Goal: Task Accomplishment & Management: Manage account settings

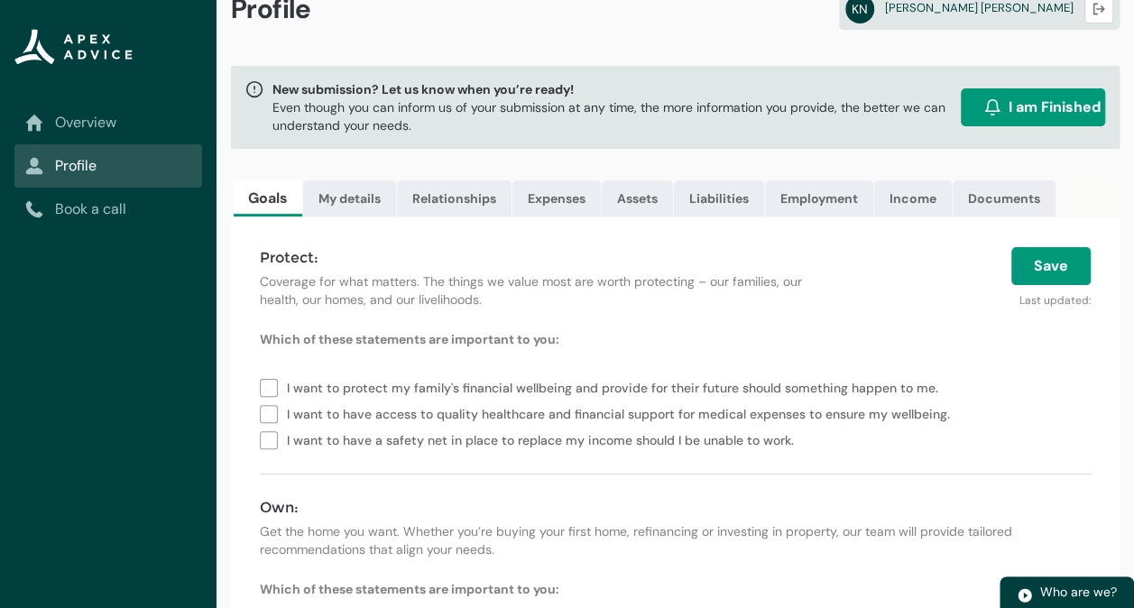
scroll to position [43, 0]
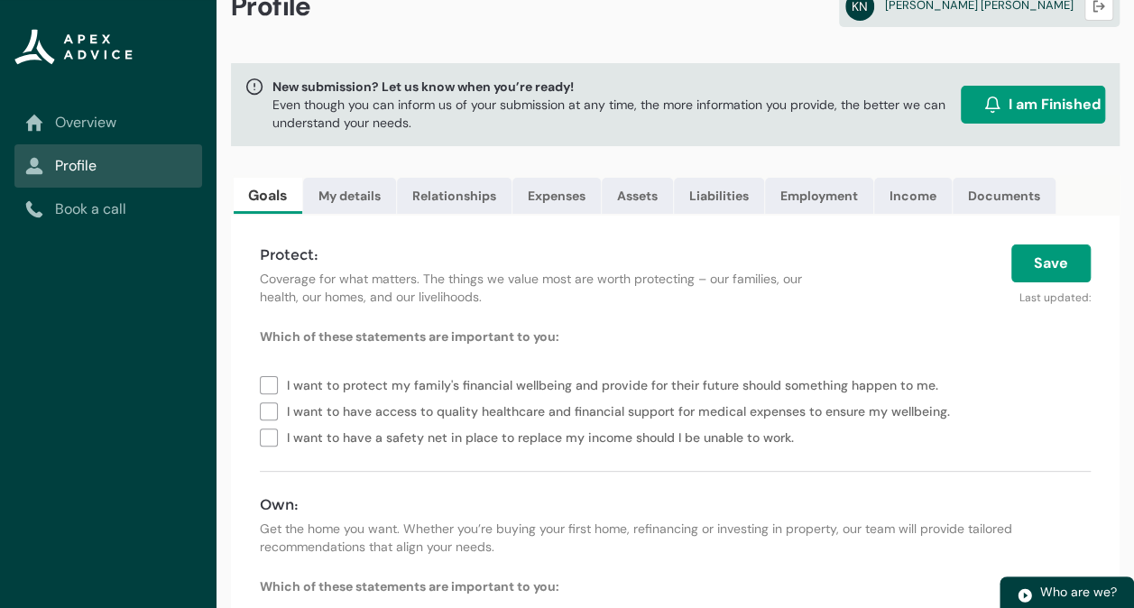
click at [267, 449] on label "I want to have a safety net in place to replace my income should I be unable to…" at bounding box center [530, 436] width 541 height 26
click at [269, 423] on label "I want to have access to quality healthcare and financial support for medical e…" at bounding box center [608, 410] width 697 height 26
click at [268, 392] on label "I want to protect my family's financial wellbeing and provide for their future …" at bounding box center [603, 384] width 686 height 26
type lightning-checkbox-group "I want to protect my family's financial wellbeing and provide for their future …"
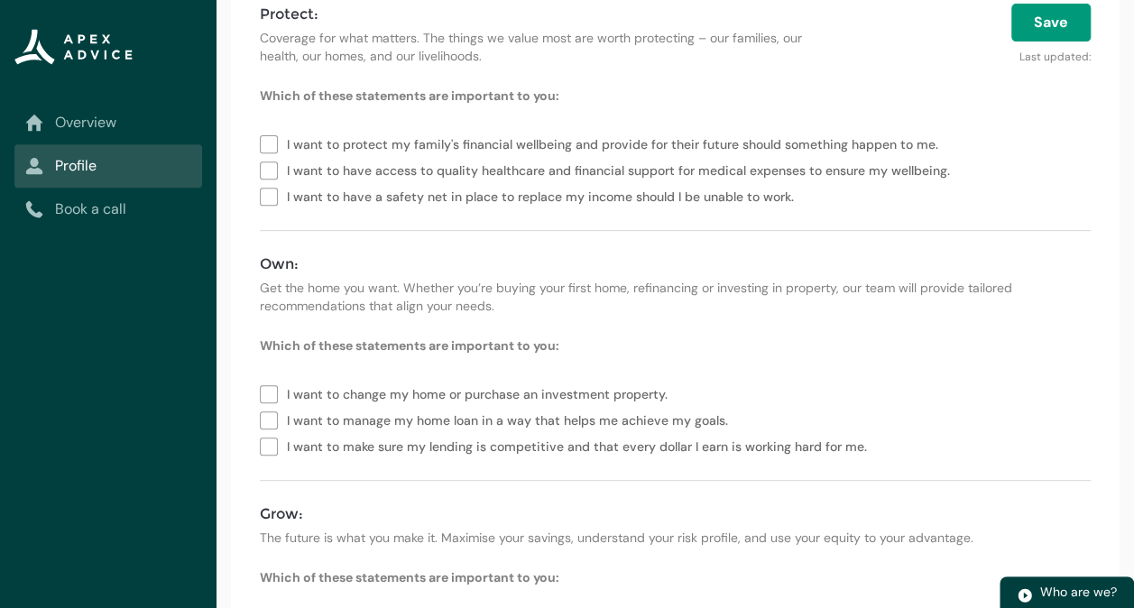
scroll to position [285, 0]
click at [263, 401] on label "I want to change my home or purchase an investment property." at bounding box center [467, 392] width 415 height 26
type lightning-checkbox-group "I want to change my home or purchase an investment property."
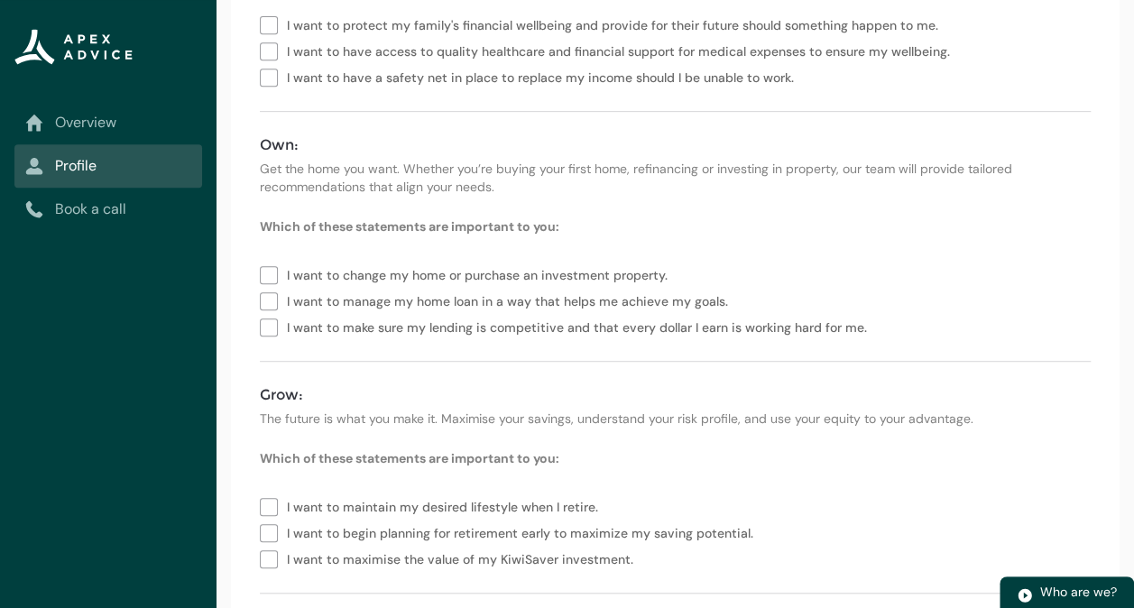
scroll to position [453, 0]
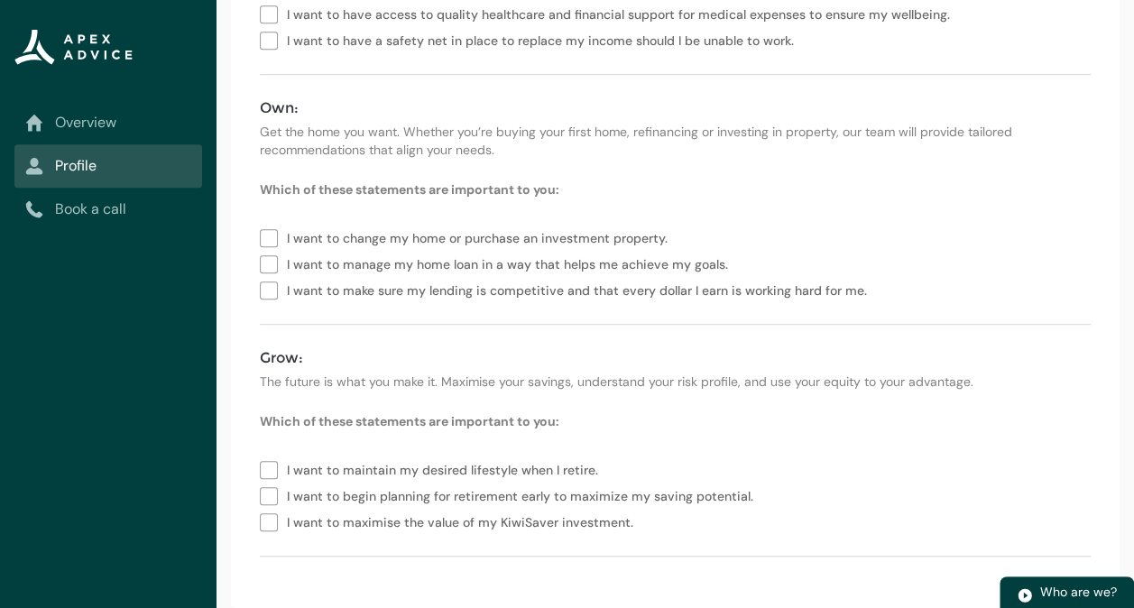
click at [266, 502] on label "I want to begin planning for retirement early to maximize my saving potential." at bounding box center [510, 495] width 501 height 26
type lightning-checkbox-group "I want to begin planning for retirement early to maximize my saving potential."
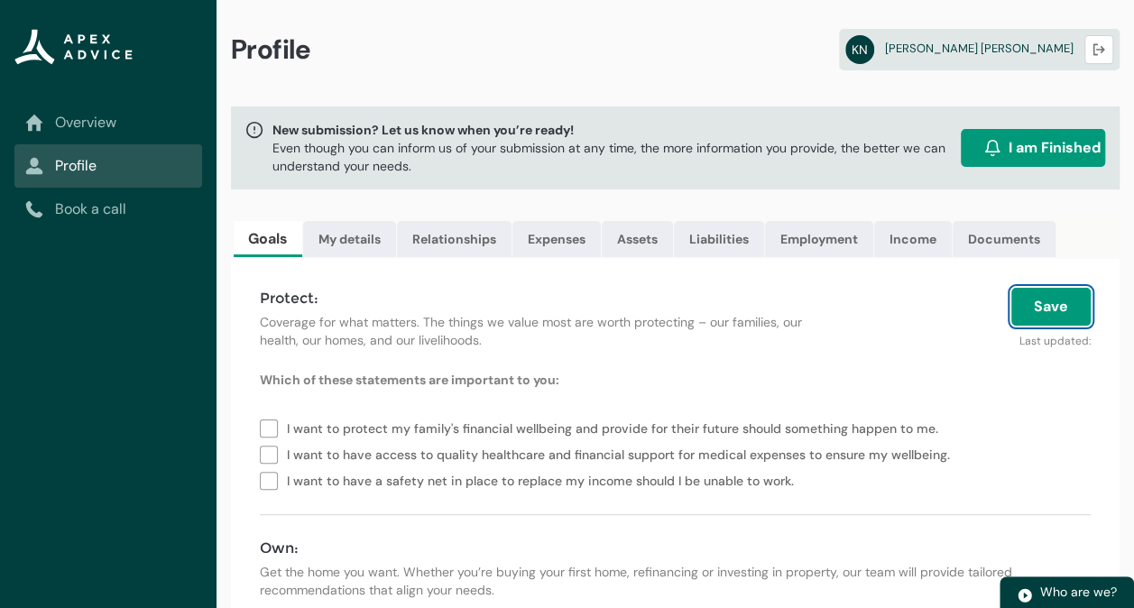
click at [1050, 326] on button "Save" at bounding box center [1050, 307] width 79 height 38
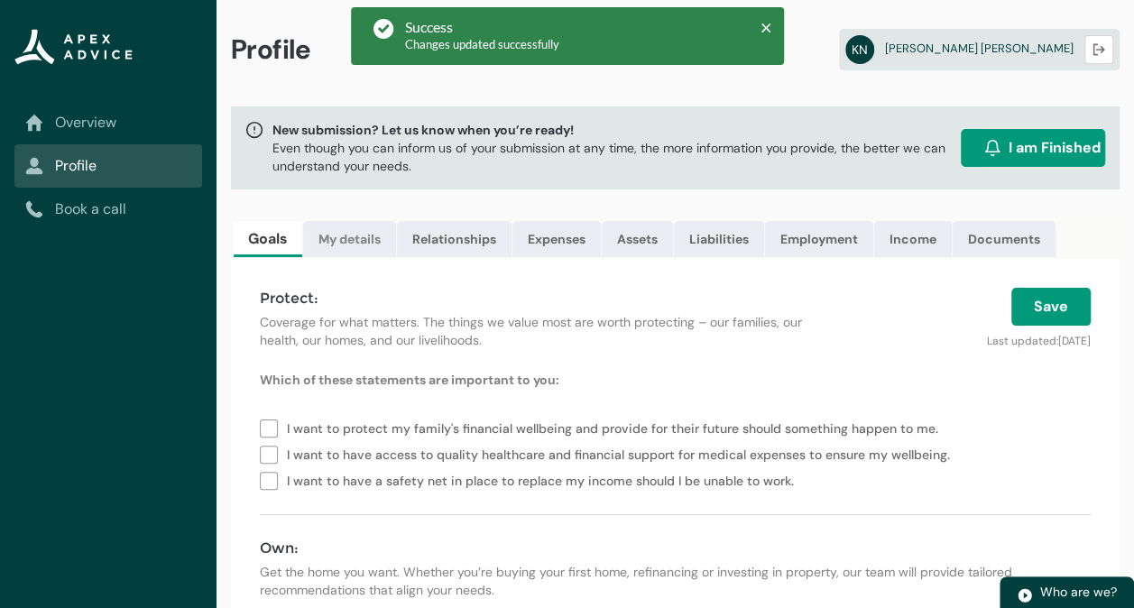
click at [362, 245] on link "My details" at bounding box center [349, 239] width 93 height 36
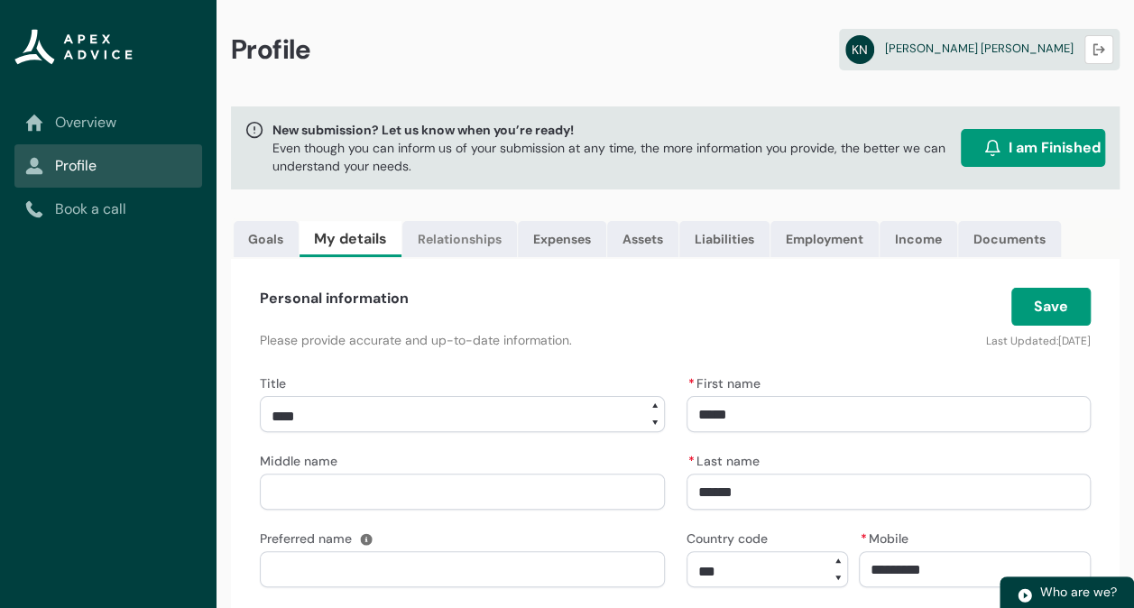
click at [466, 245] on link "Relationships" at bounding box center [459, 239] width 115 height 36
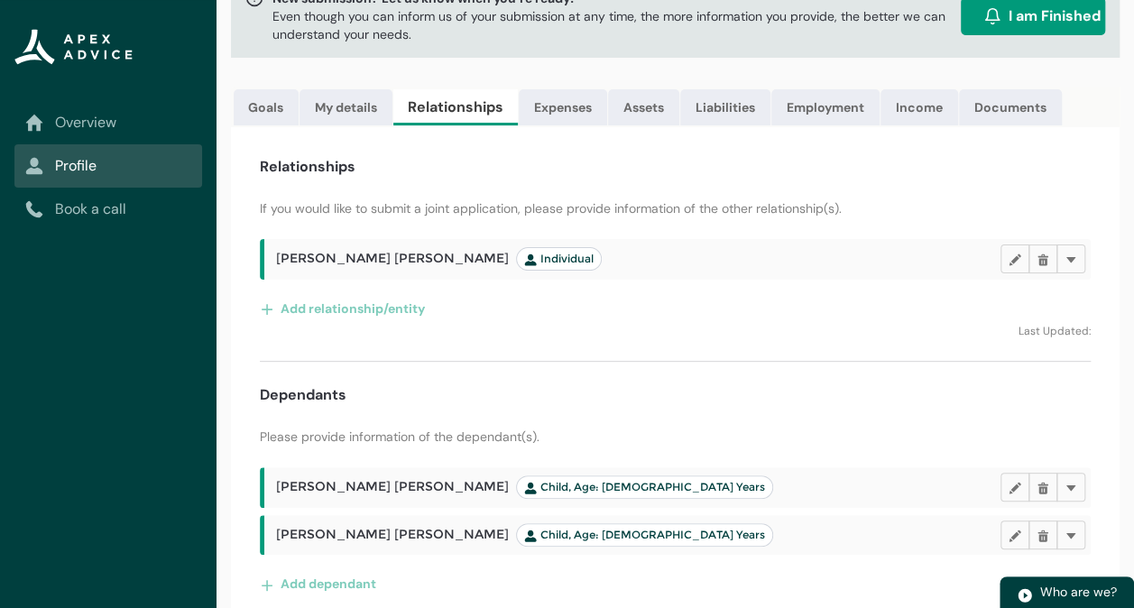
scroll to position [162, 0]
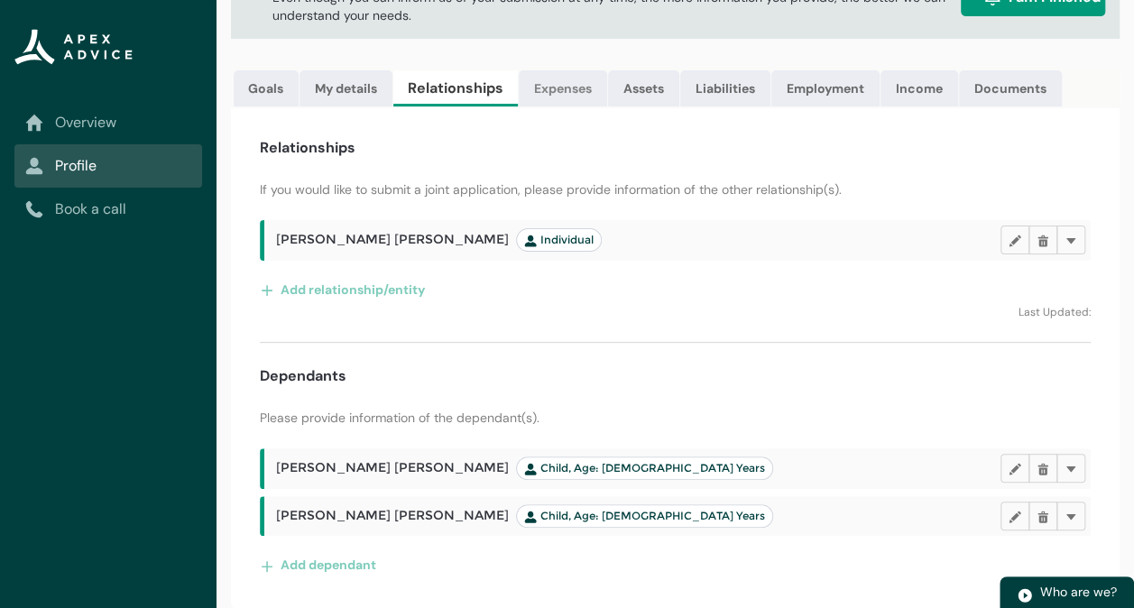
click at [551, 70] on link "Expenses" at bounding box center [563, 88] width 88 height 36
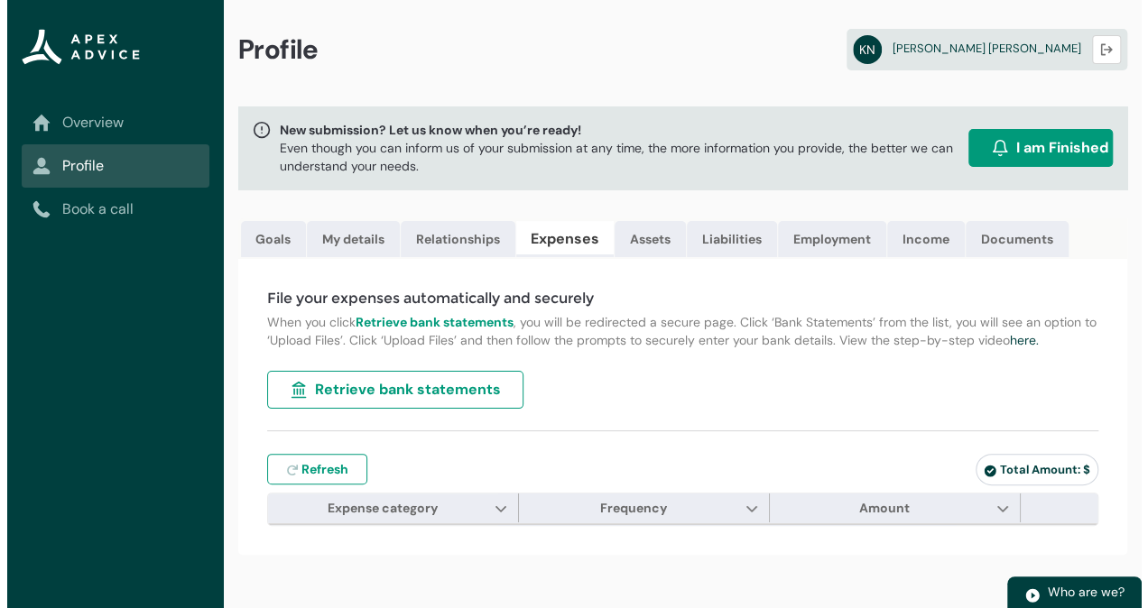
scroll to position [0, 0]
